Goal: Task Accomplishment & Management: Manage account settings

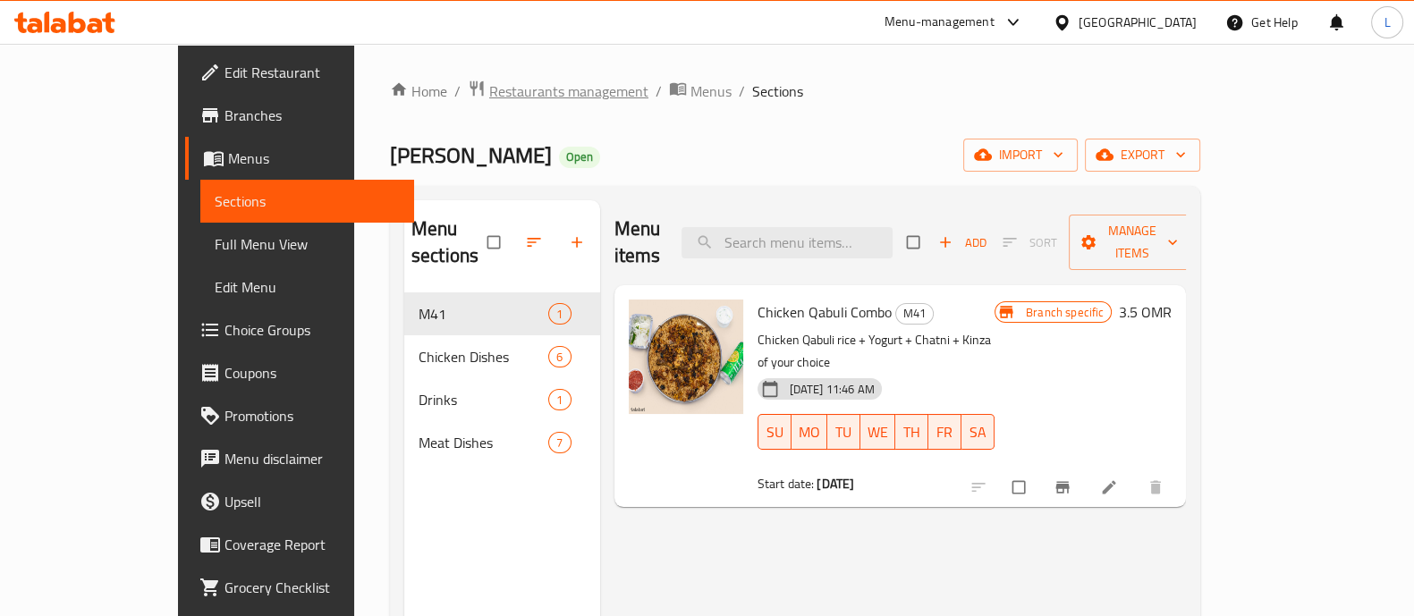
click at [489, 94] on span "Restaurants management" at bounding box center [568, 91] width 159 height 21
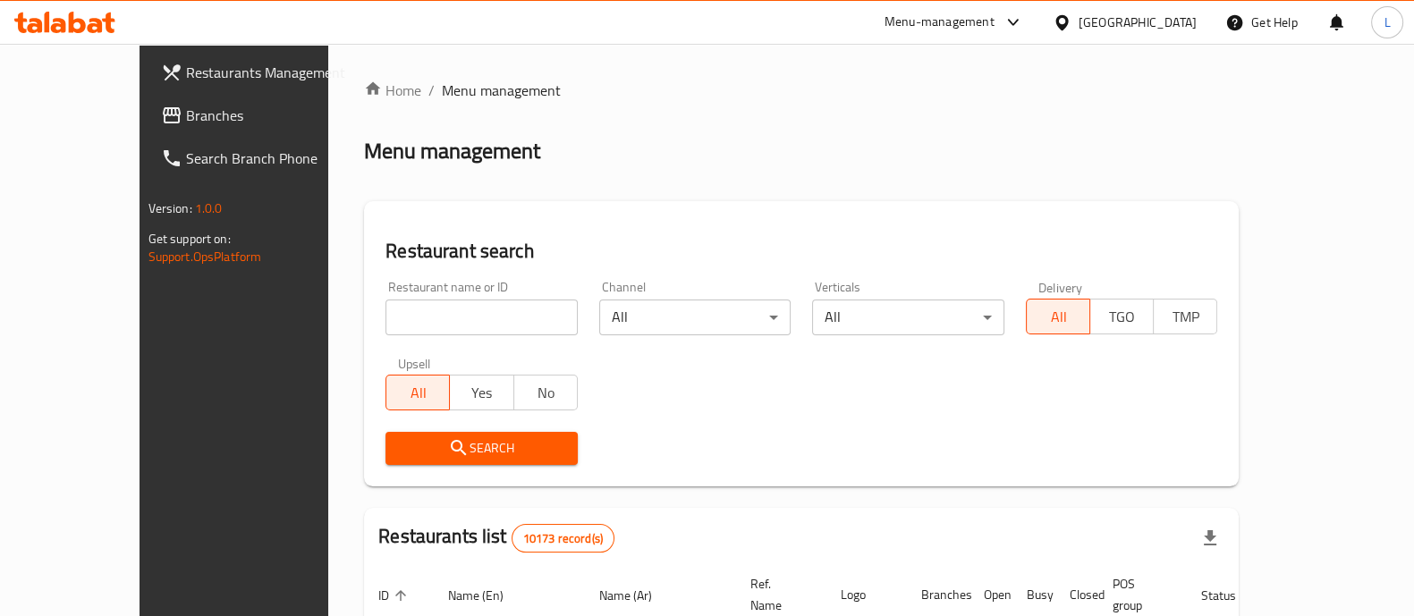
click at [479, 320] on input "search" at bounding box center [482, 318] width 192 height 36
type input "dolma sta"
click button "Search" at bounding box center [482, 448] width 192 height 33
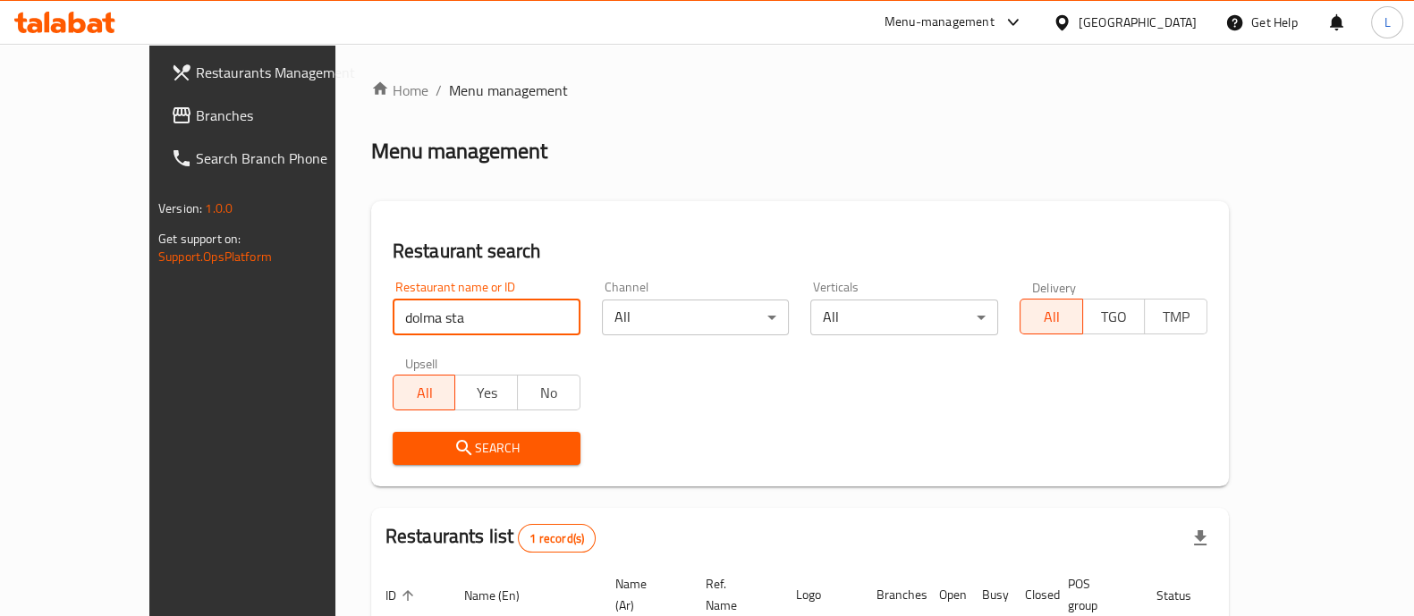
scroll to position [146, 0]
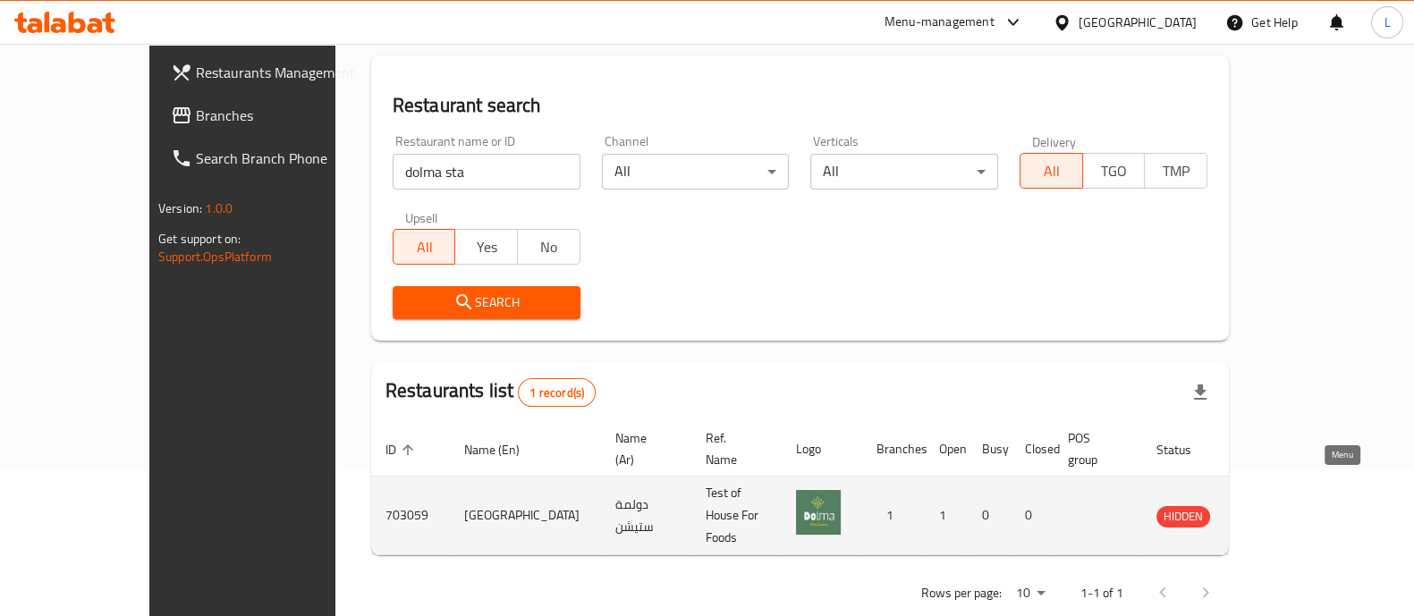
click at [1272, 505] on icon "enhanced table" at bounding box center [1260, 515] width 21 height 21
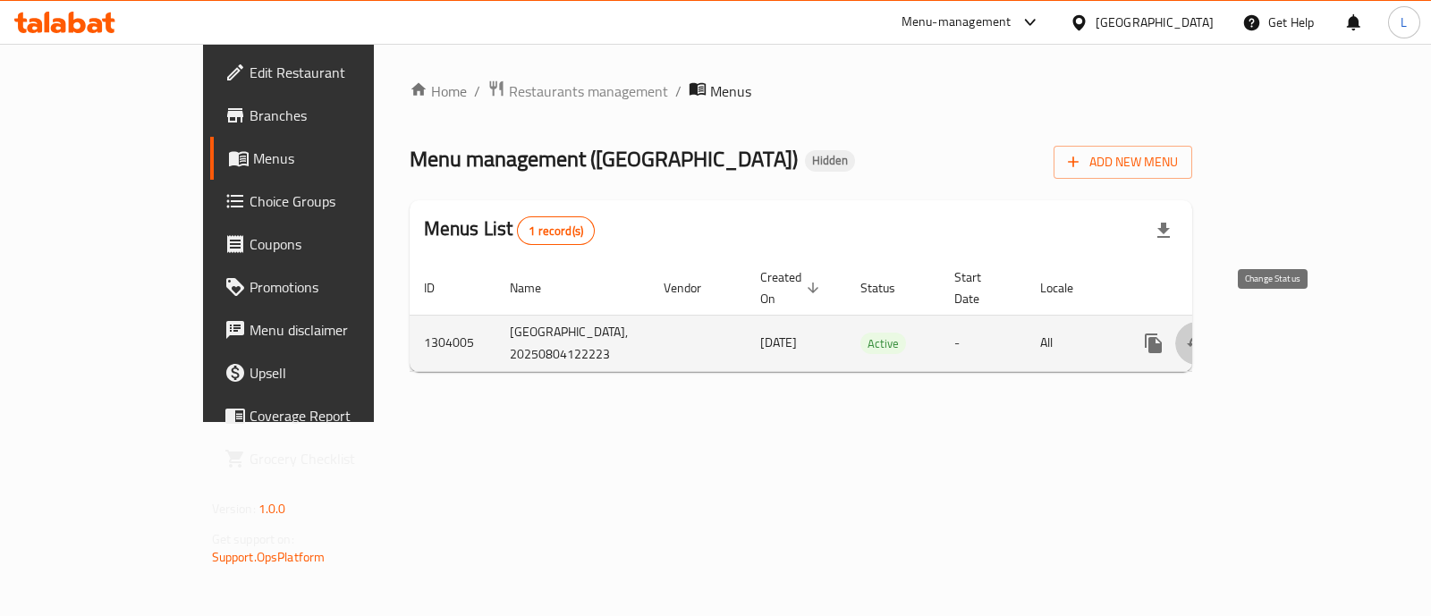
click at [1208, 333] on icon "enhanced table" at bounding box center [1196, 343] width 21 height 21
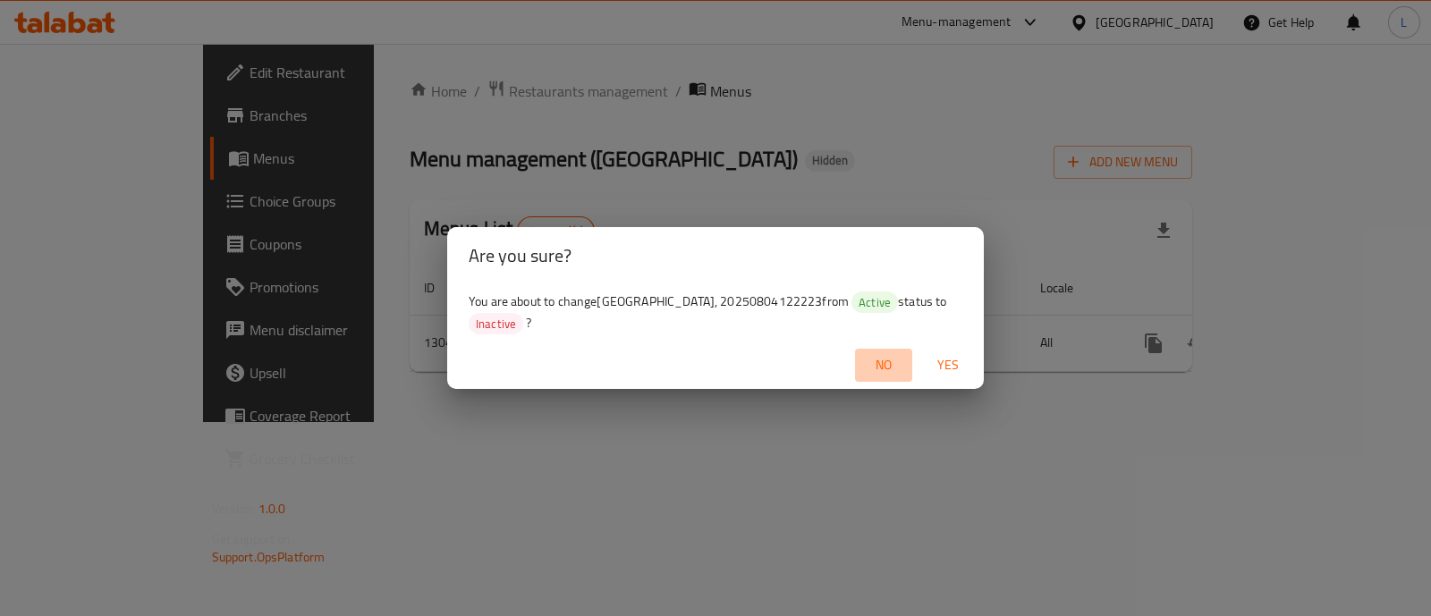
click at [881, 356] on span "No" at bounding box center [883, 365] width 43 height 22
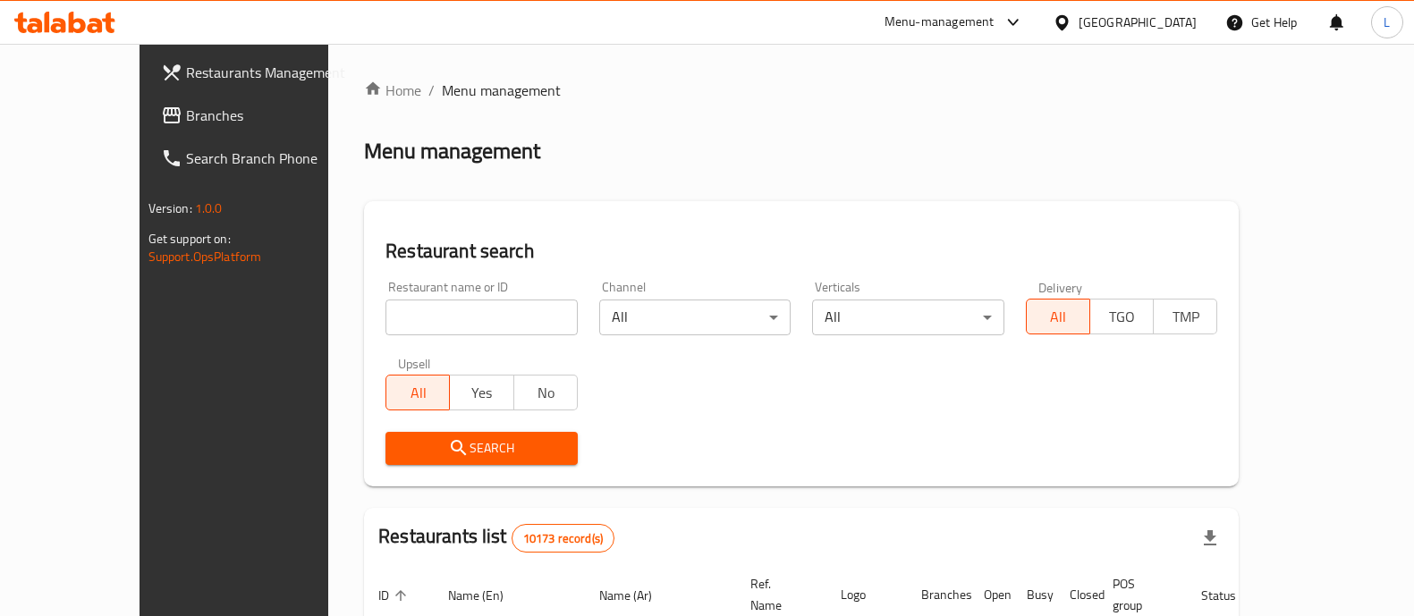
scroll to position [146, 0]
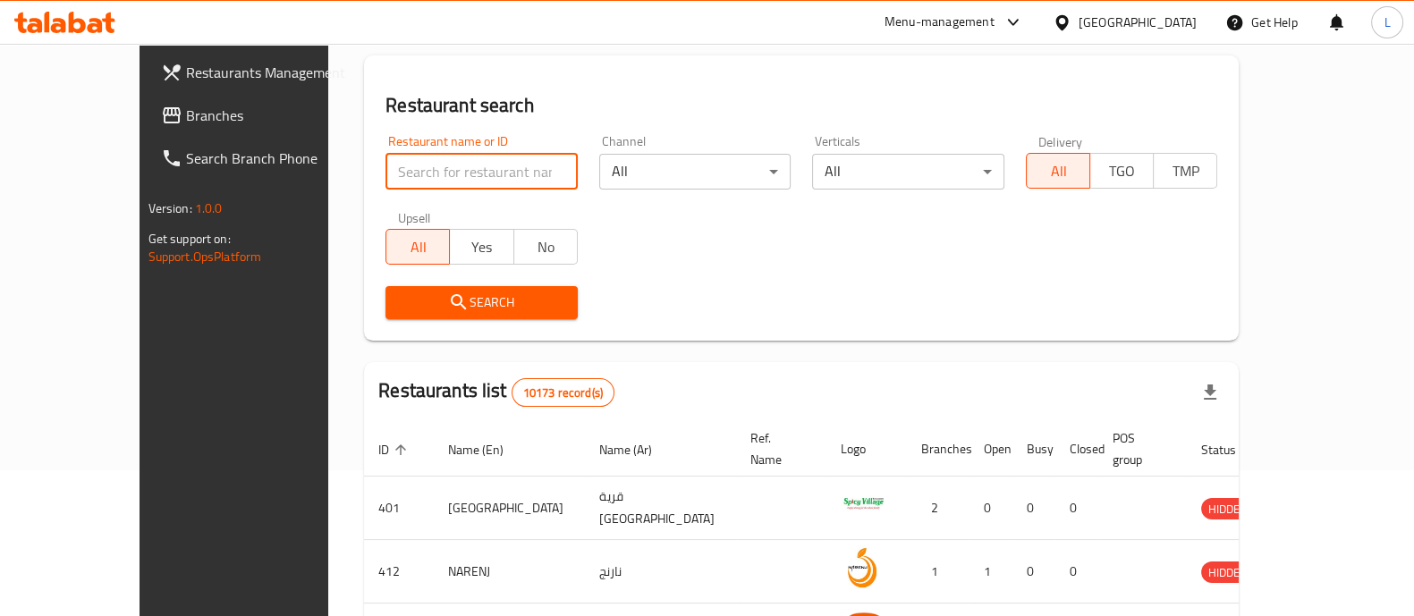
click at [449, 176] on input "search" at bounding box center [482, 172] width 192 height 36
type input "dolma sta"
click button "Search" at bounding box center [482, 302] width 192 height 33
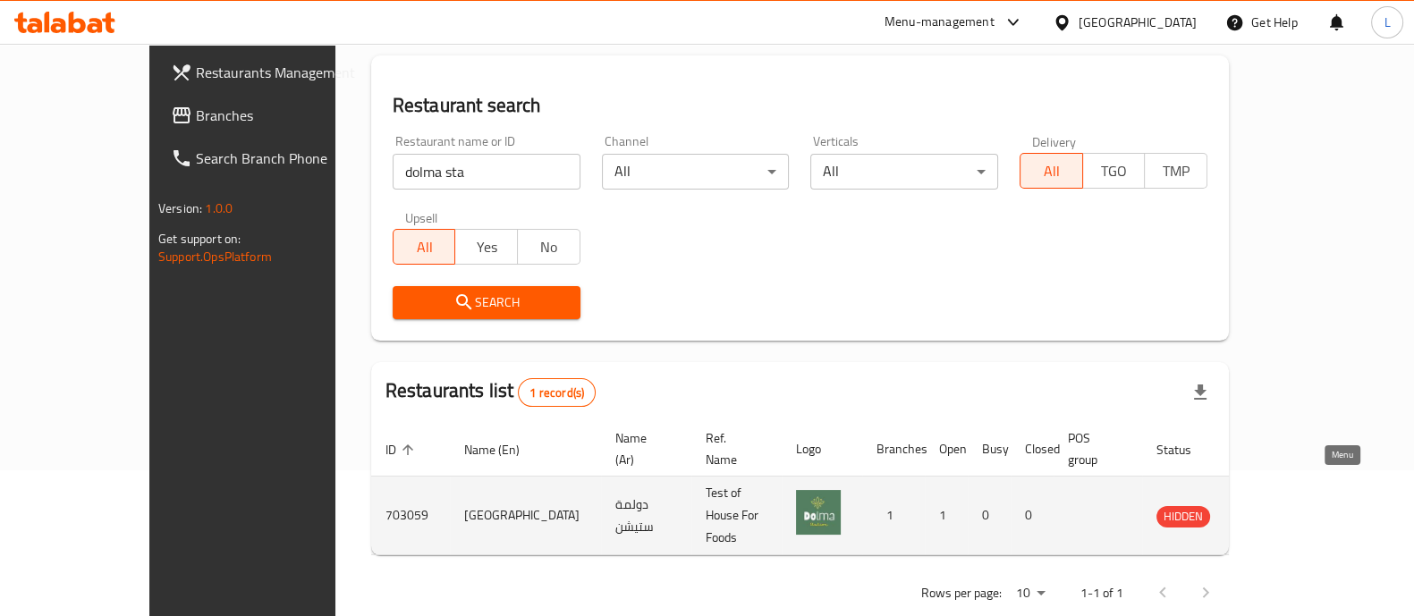
click at [1271, 509] on icon "enhanced table" at bounding box center [1261, 516] width 20 height 15
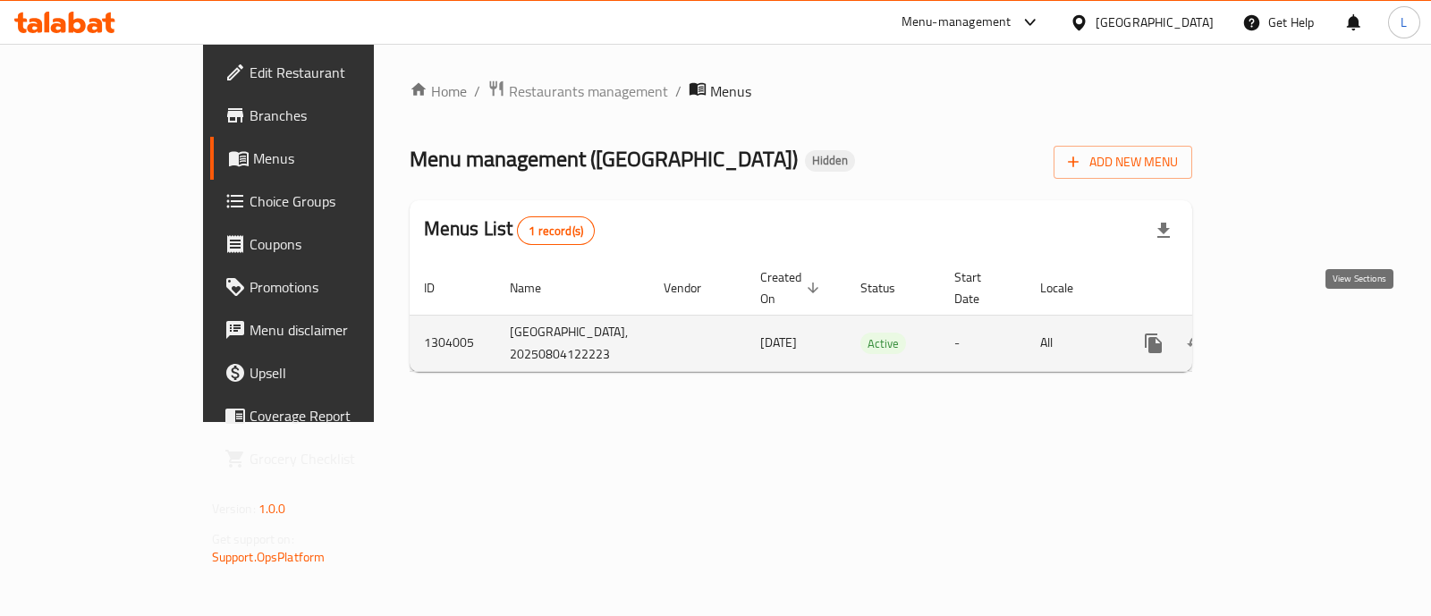
click at [1291, 335] on icon "enhanced table" at bounding box center [1283, 343] width 16 height 16
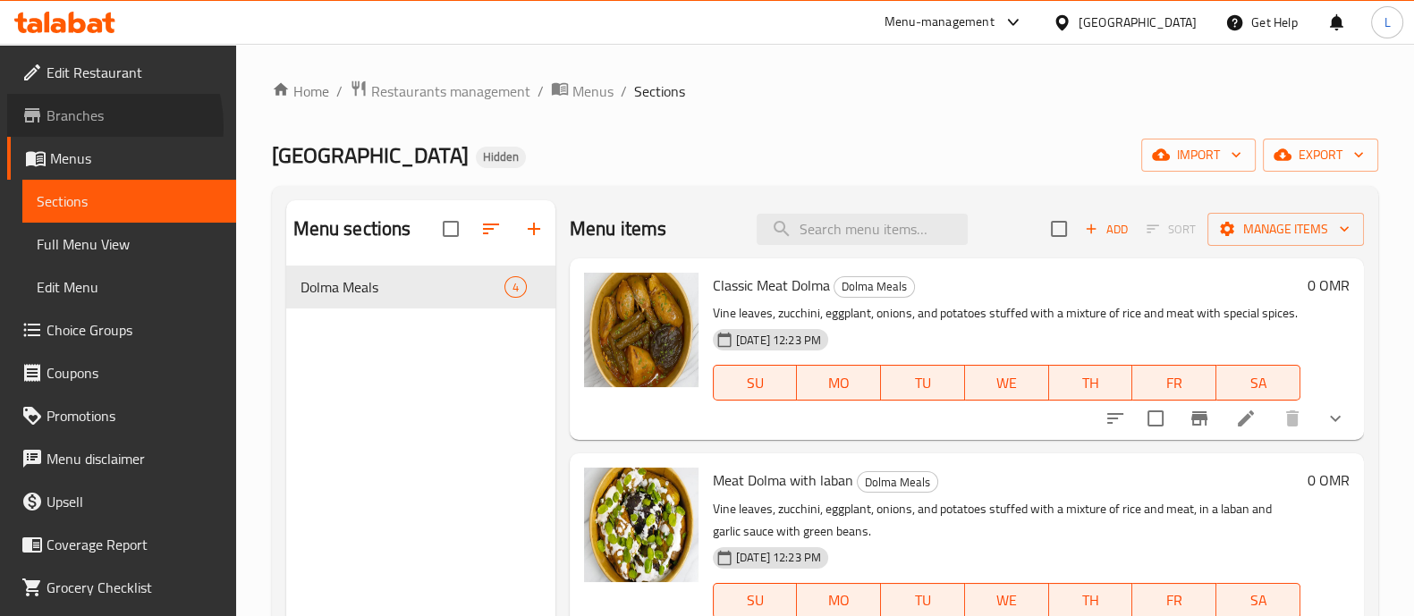
click at [84, 126] on span "Branches" at bounding box center [134, 115] width 175 height 21
